Goal: Check status: Check status

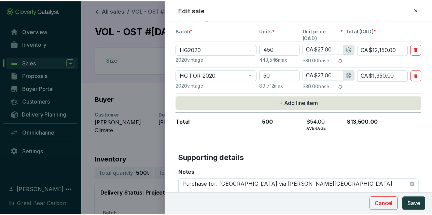
scroll to position [173, 0]
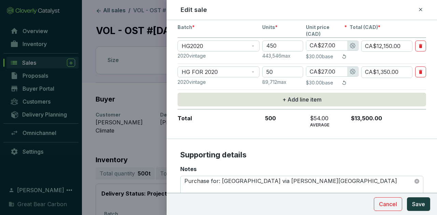
click at [94, 58] on div at bounding box center [218, 107] width 437 height 215
click at [423, 9] on div "Edit sale" at bounding box center [302, 9] width 254 height 9
drag, startPoint x: 416, startPoint y: 8, endPoint x: 422, endPoint y: 10, distance: 6.9
click at [422, 10] on div "Edit sale" at bounding box center [302, 9] width 243 height 9
click at [422, 10] on icon at bounding box center [420, 9] width 5 height 8
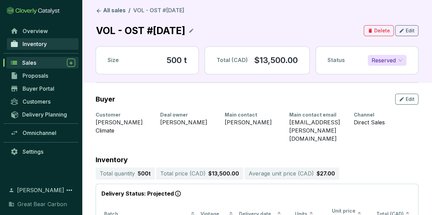
click at [40, 44] on span "Inventory" at bounding box center [35, 44] width 24 height 7
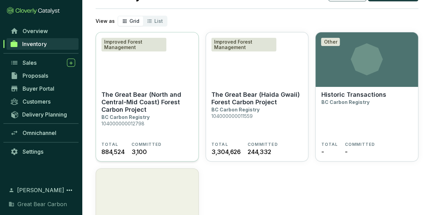
scroll to position [15, 0]
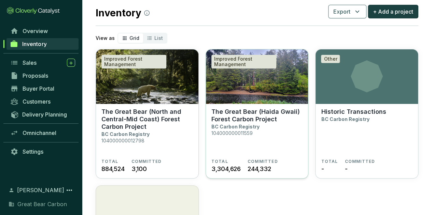
click at [268, 90] on img at bounding box center [257, 77] width 102 height 55
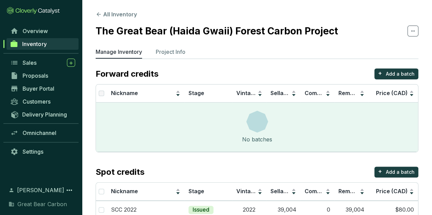
click at [309, 211] on td "0" at bounding box center [317, 210] width 34 height 18
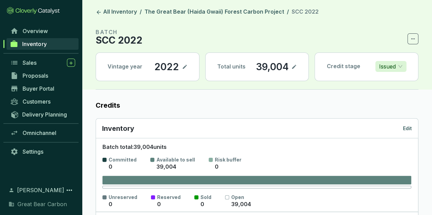
click at [291, 211] on div "Batch total: 39,004 units Committed 0 Available to sell 39,004 Risk buffer 0 Un…" at bounding box center [257, 175] width 322 height 74
click at [310, 211] on div "Batch total: 39,004 units Committed 0 Available to sell 39,004 Risk buffer 0 Un…" at bounding box center [257, 175] width 322 height 74
click at [311, 211] on div "Batch total: 39,004 units Committed 0 Available to sell 39,004 Risk buffer 0 Un…" at bounding box center [257, 175] width 322 height 74
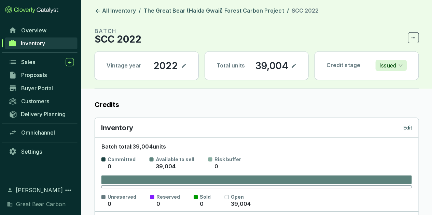
click at [311, 210] on div "Batch total: 39,004 units Committed 0 Available to sell 39,004 Risk buffer 0 Un…" at bounding box center [257, 175] width 322 height 74
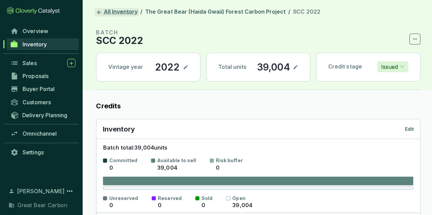
click at [112, 10] on link "All Inventory" at bounding box center [116, 12] width 44 height 8
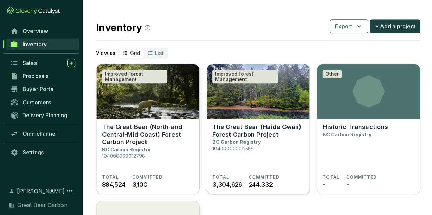
click at [250, 118] on img at bounding box center [257, 91] width 102 height 55
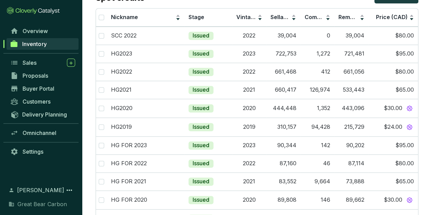
scroll to position [236, 0]
